Goal: Transaction & Acquisition: Obtain resource

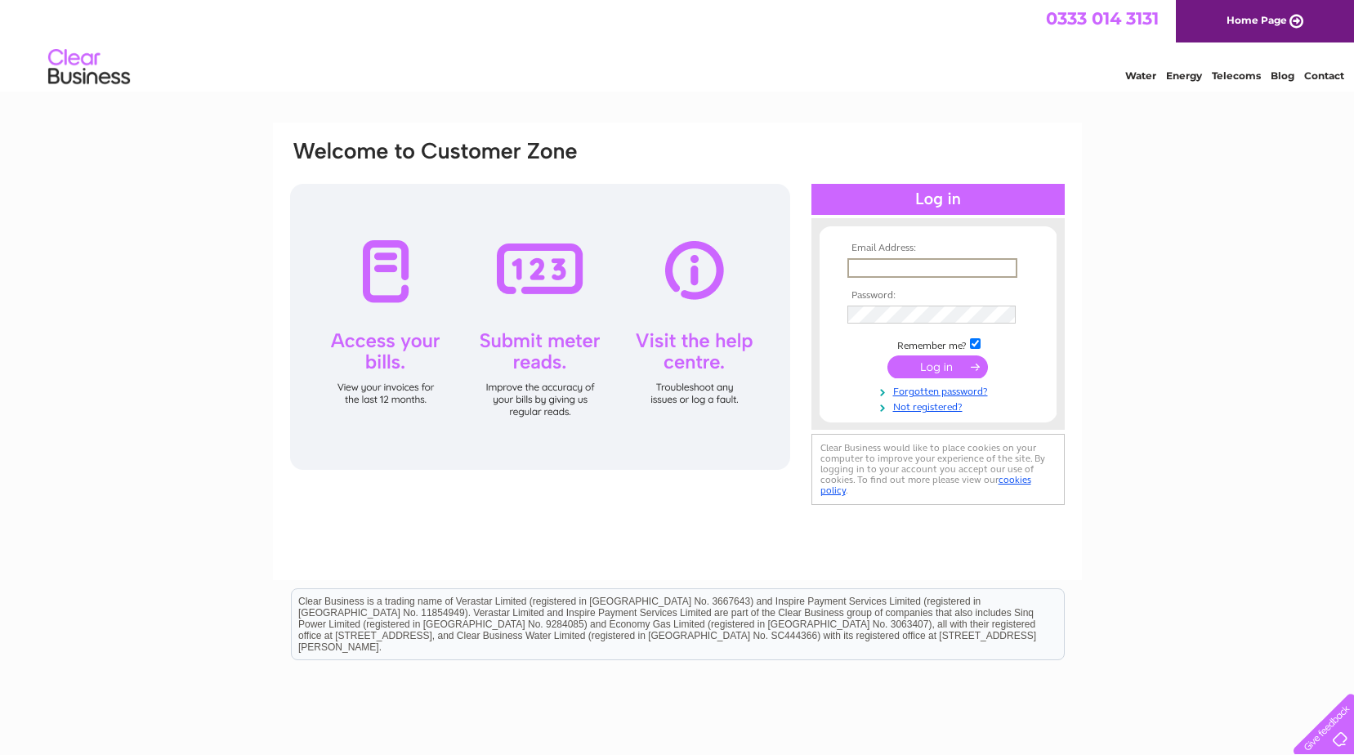
drag, startPoint x: 0, startPoint y: 0, endPoint x: 866, endPoint y: 266, distance: 906.0
click at [866, 266] on input "text" at bounding box center [932, 268] width 170 height 20
type input "[PERSON_NAME][EMAIL_ADDRESS][PERSON_NAME][DOMAIN_NAME]"
click at [883, 304] on td at bounding box center [938, 313] width 190 height 26
click at [923, 370] on input "submit" at bounding box center [937, 365] width 100 height 23
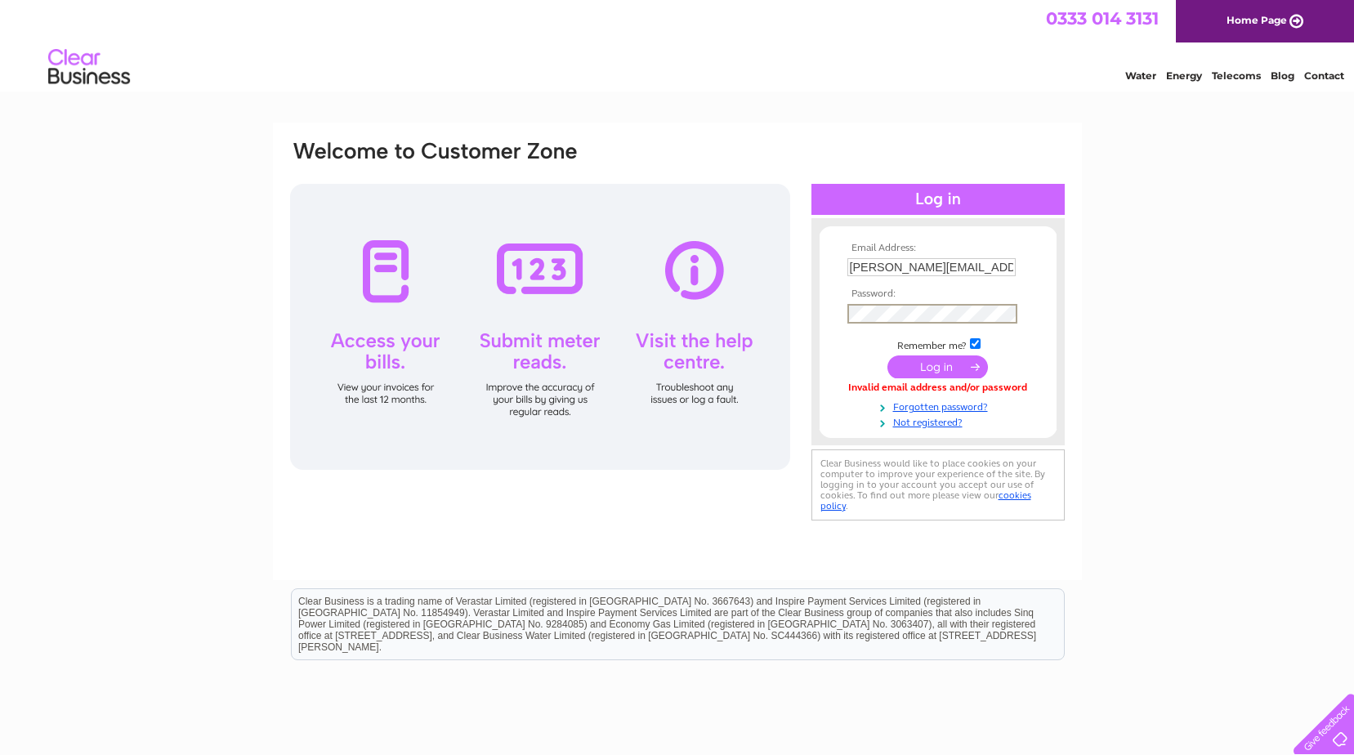
click at [887, 355] on input "submit" at bounding box center [937, 366] width 100 height 23
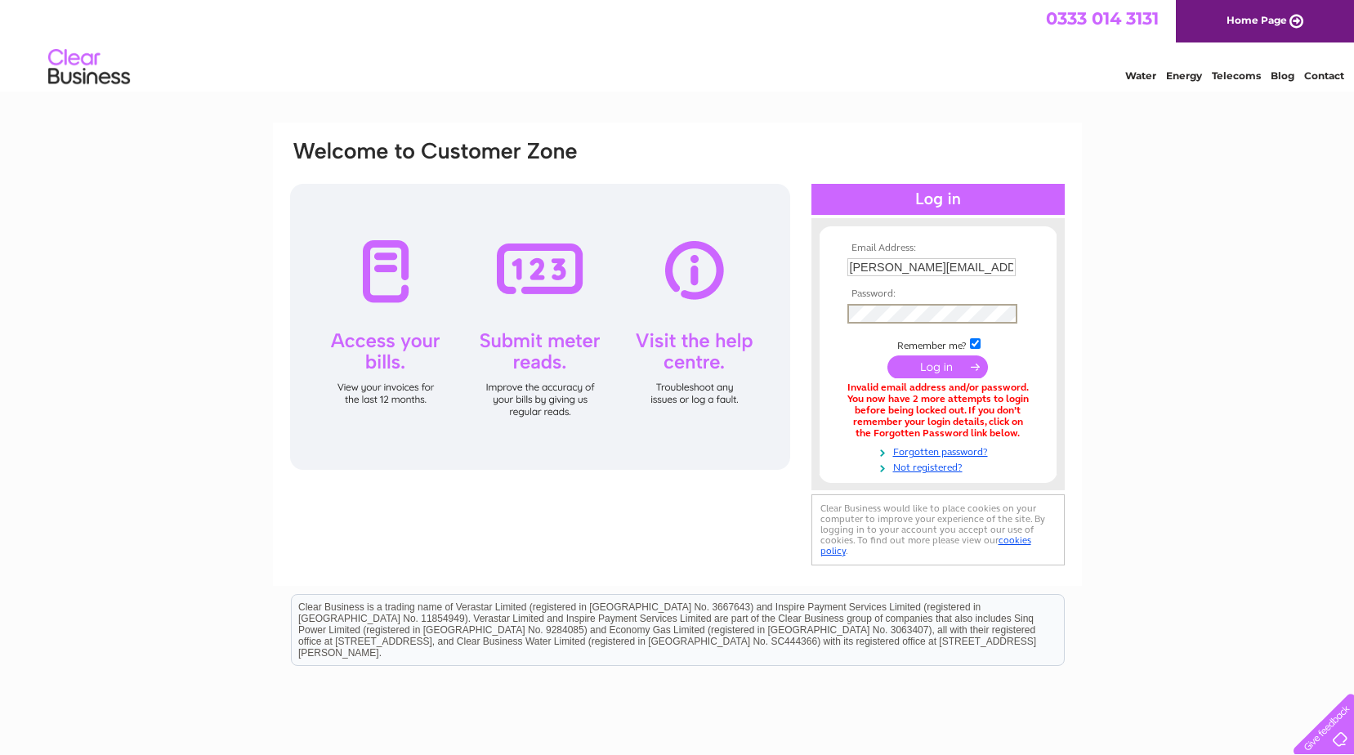
click at [922, 362] on input "submit" at bounding box center [937, 366] width 100 height 23
click at [925, 448] on link "Forgotten password?" at bounding box center [939, 449] width 185 height 16
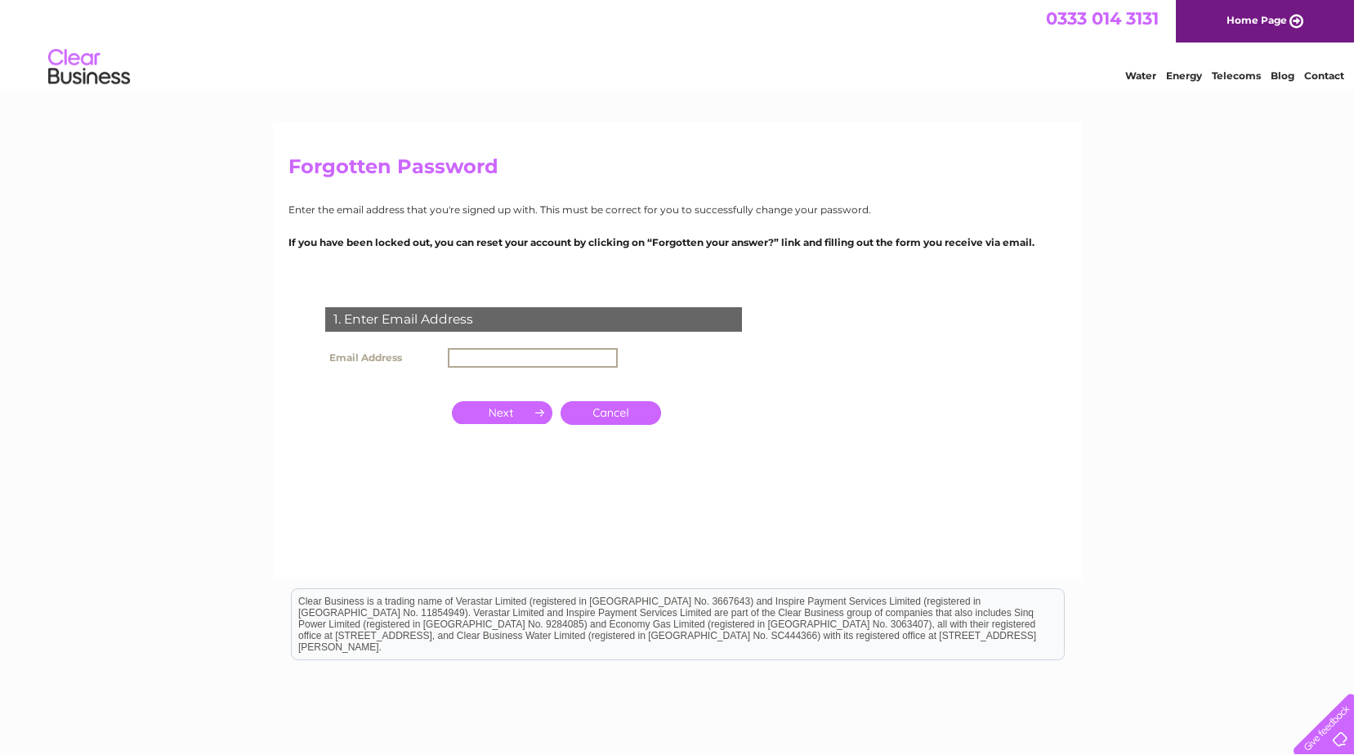
click at [465, 353] on input "text" at bounding box center [533, 358] width 170 height 20
type input "[PERSON_NAME][EMAIL_ADDRESS][PERSON_NAME][DOMAIN_NAME]"
click at [525, 408] on input "button" at bounding box center [502, 412] width 100 height 23
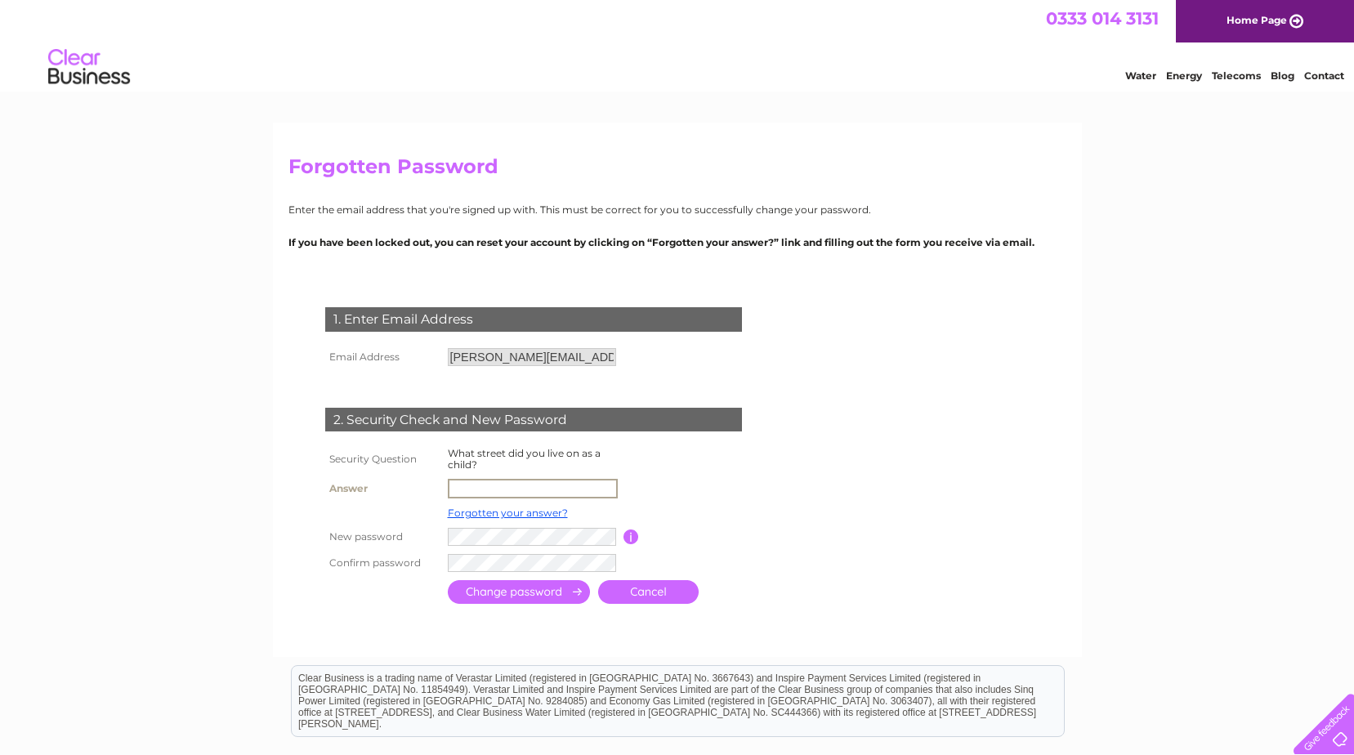
click at [501, 486] on input "text" at bounding box center [533, 489] width 170 height 20
type input "Hutton Park"
click at [448, 580] on input "submit" at bounding box center [519, 592] width 142 height 24
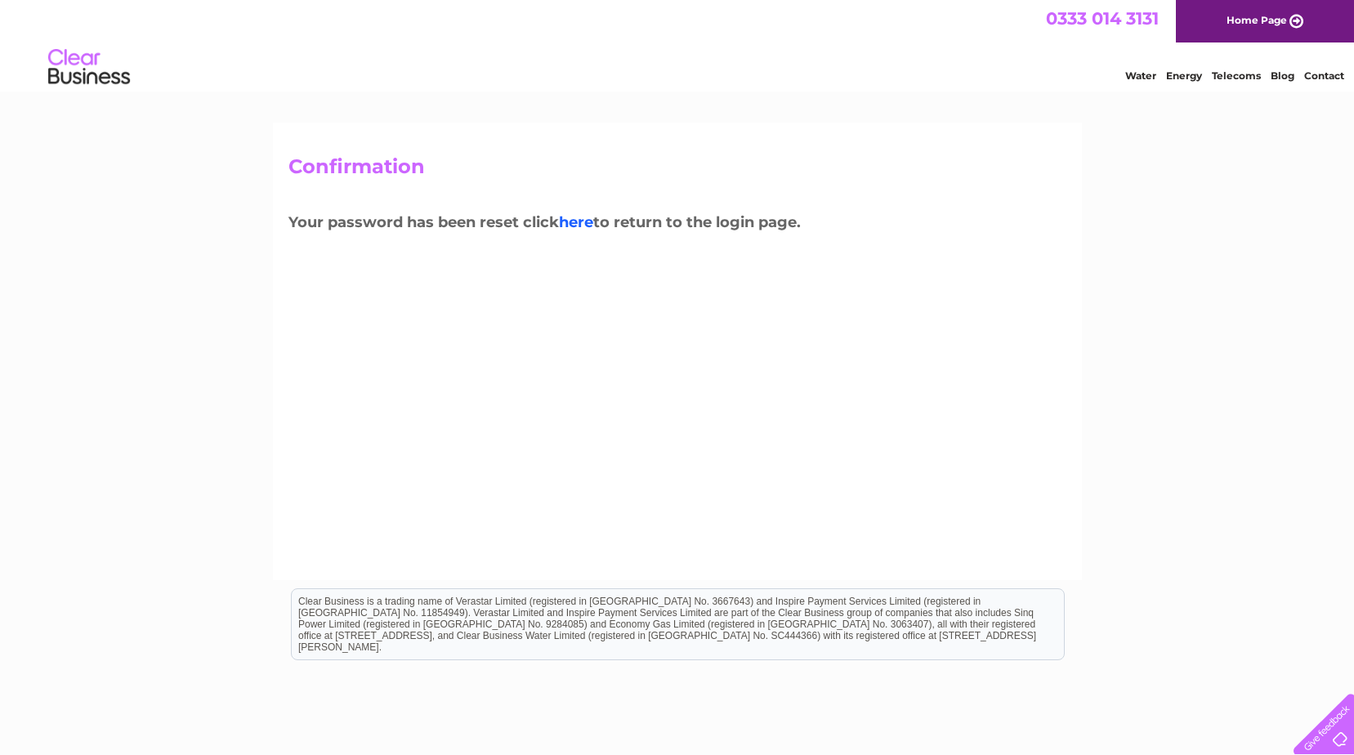
click at [1212, 82] on link "here" at bounding box center [1236, 73] width 49 height 16
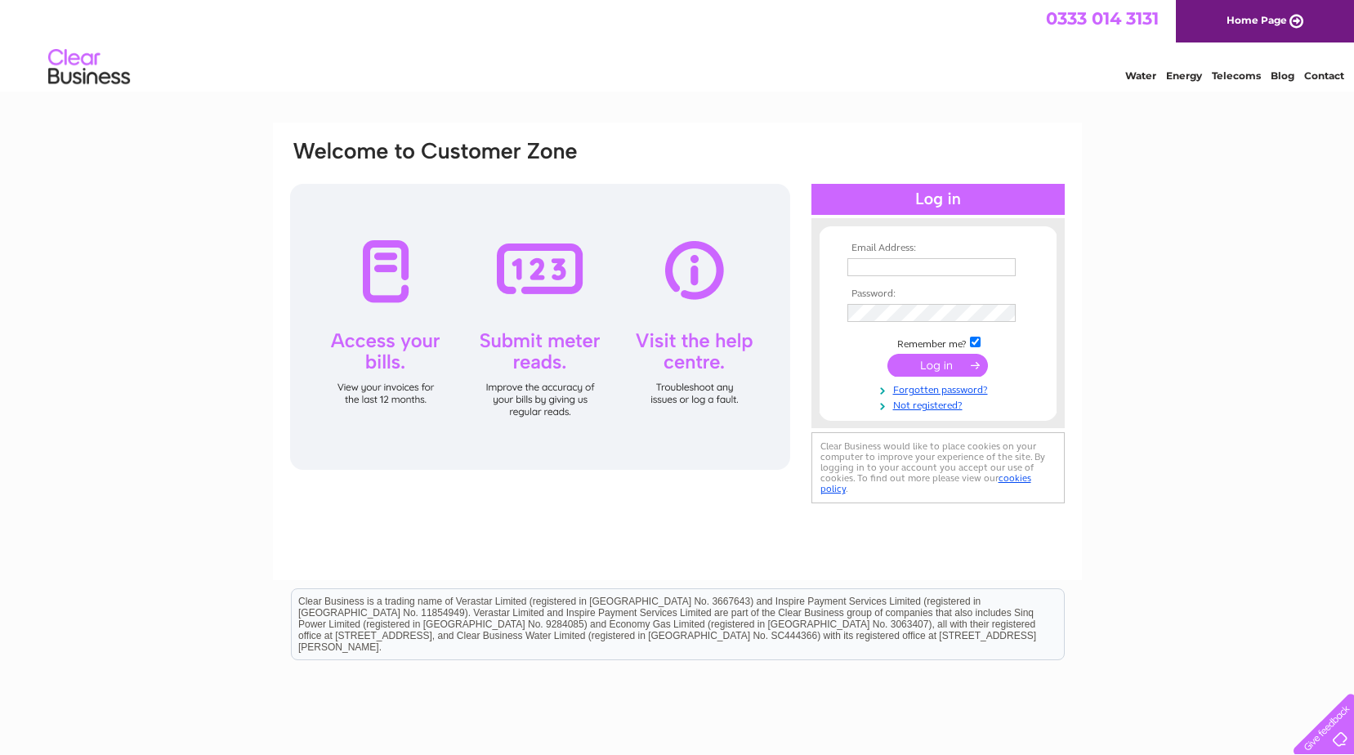
click at [929, 272] on input "text" at bounding box center [931, 267] width 168 height 18
type input "[PERSON_NAME][EMAIL_ADDRESS][PERSON_NAME][DOMAIN_NAME]"
click at [887, 355] on input "submit" at bounding box center [937, 366] width 100 height 23
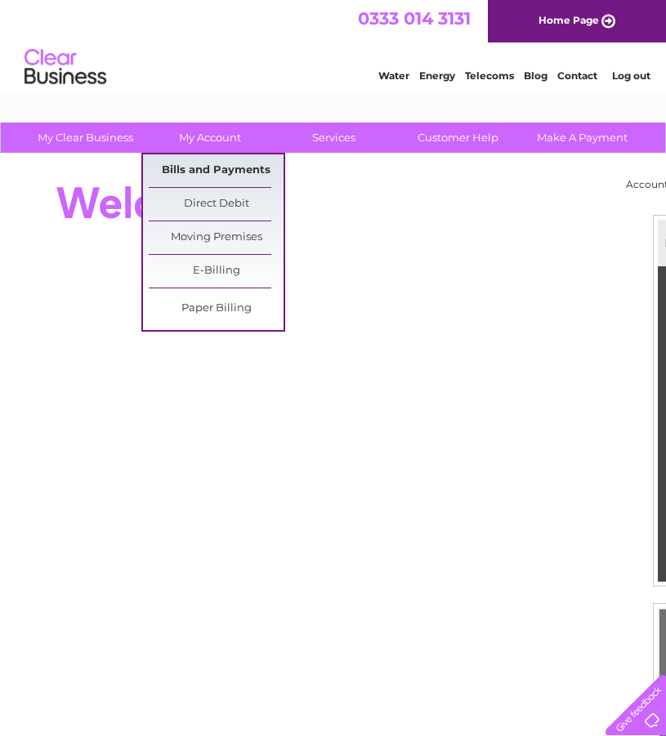
click at [203, 166] on link "Bills and Payments" at bounding box center [216, 170] width 135 height 33
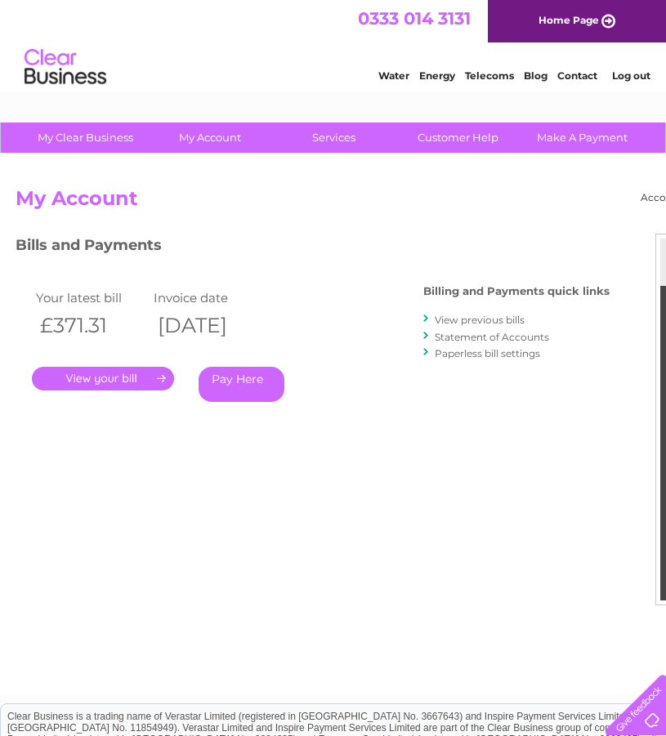
click at [480, 321] on link "View previous bills" at bounding box center [480, 320] width 90 height 12
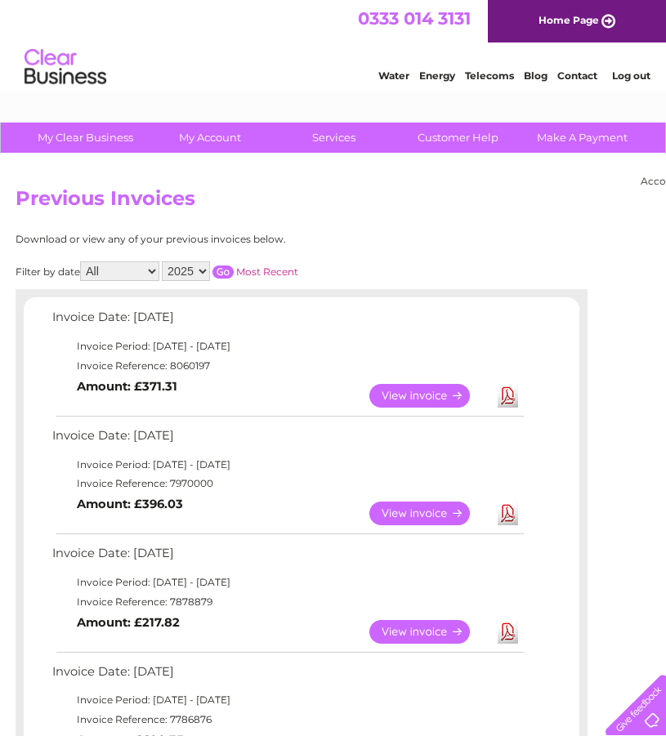
click at [510, 632] on link "Download" at bounding box center [508, 632] width 20 height 24
click at [501, 512] on link "Download" at bounding box center [508, 514] width 20 height 24
click at [507, 513] on link "Download" at bounding box center [508, 514] width 20 height 24
click at [504, 394] on link "Download" at bounding box center [508, 396] width 20 height 24
